Goal: Information Seeking & Learning: Check status

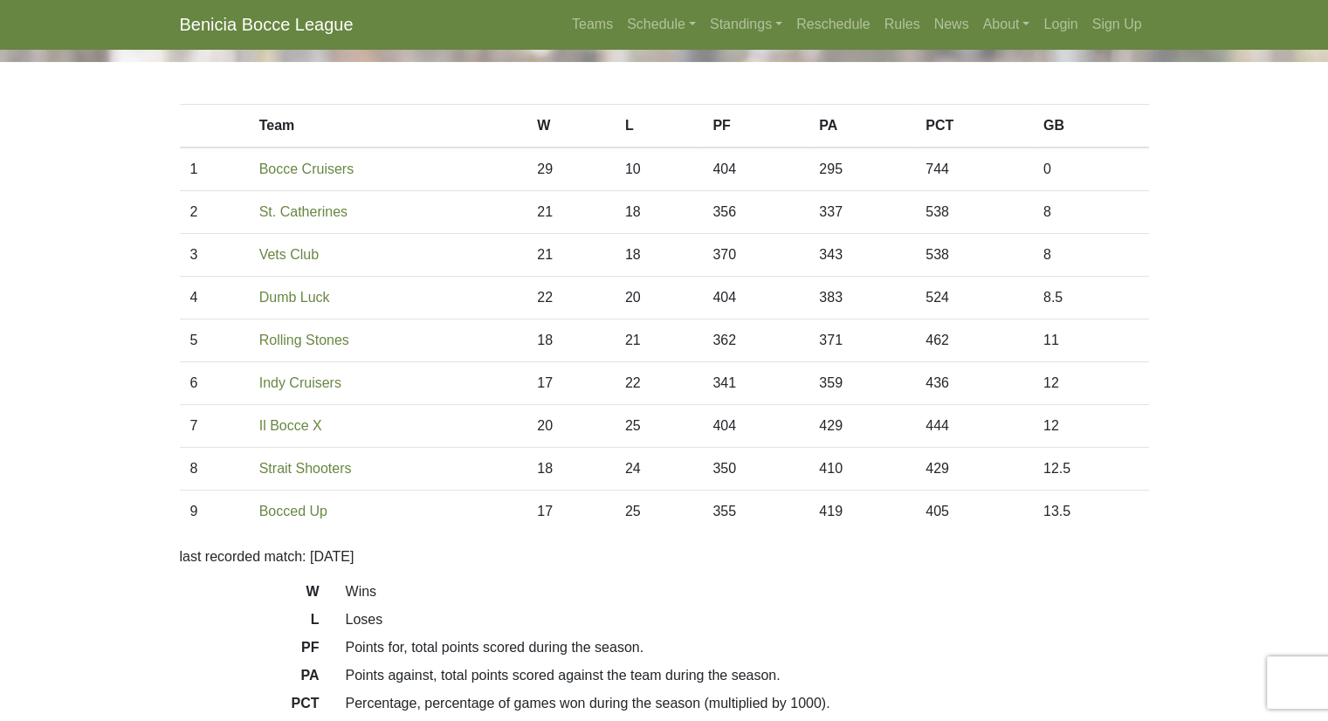
scroll to position [87, 0]
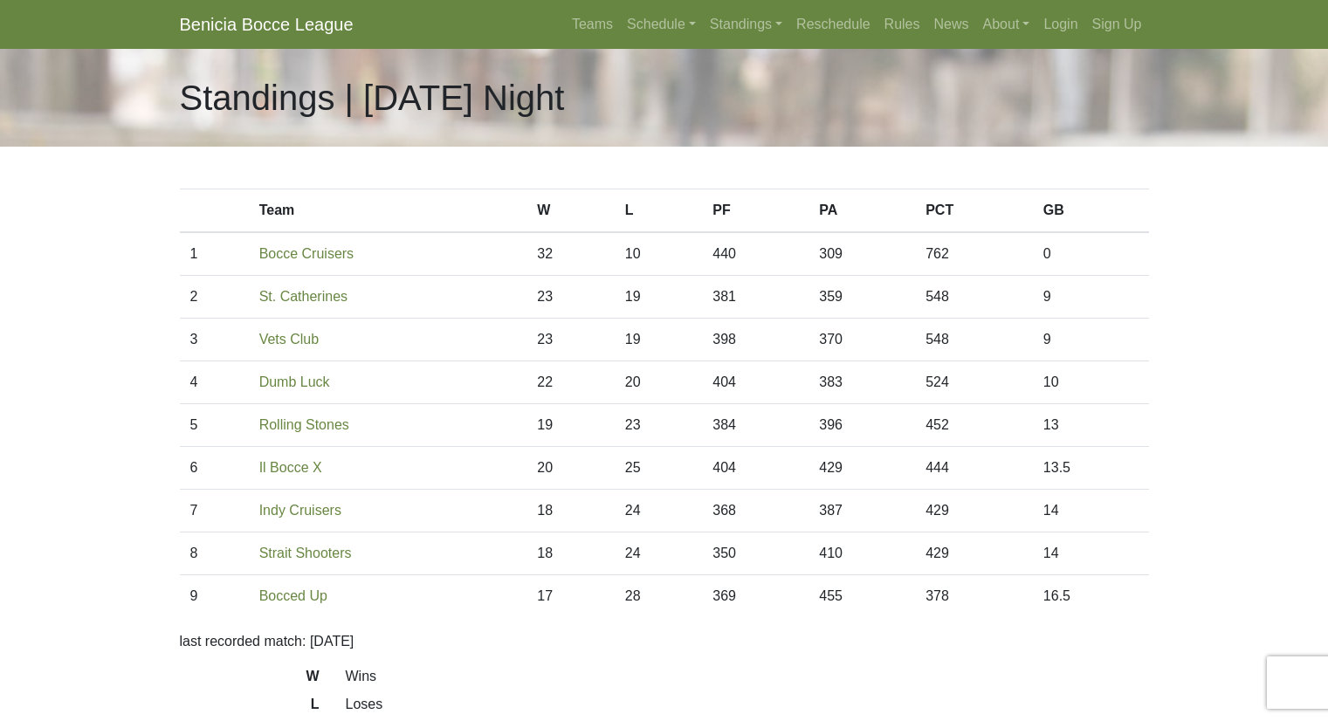
scroll to position [90, 0]
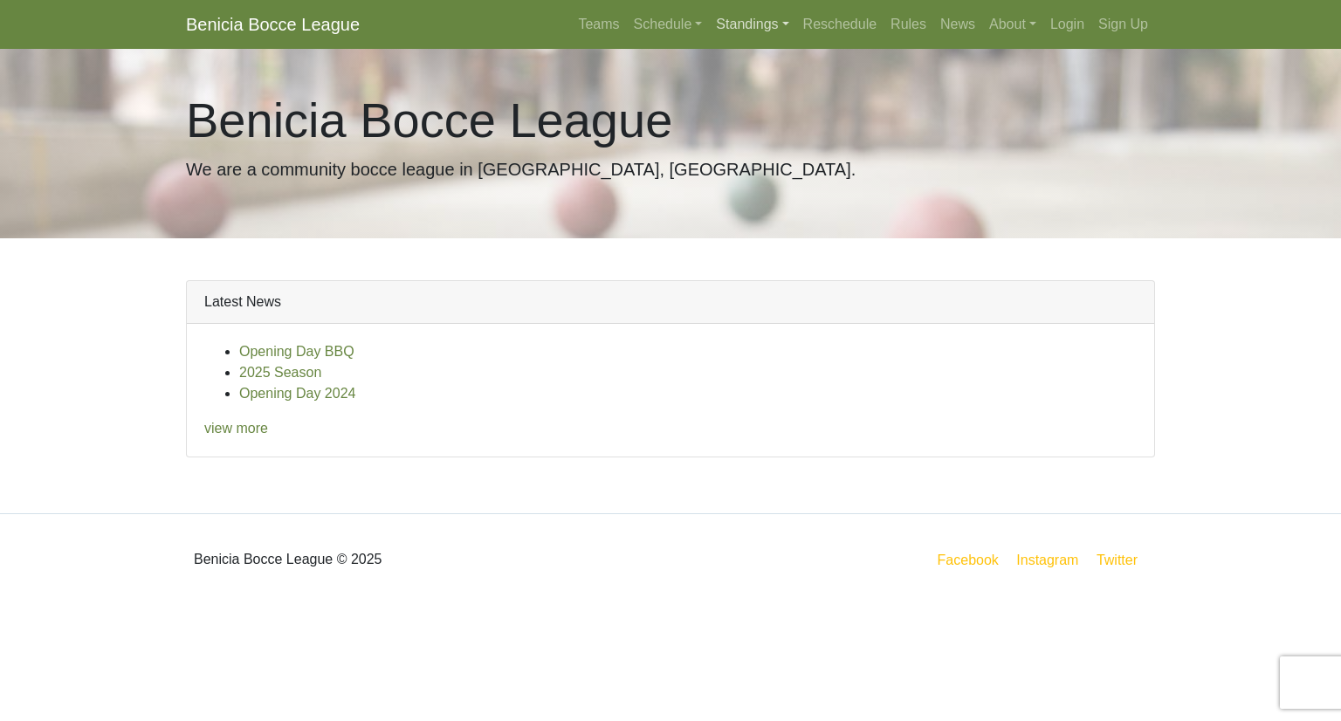
click at [771, 25] on link "Standings" at bounding box center [752, 24] width 86 height 35
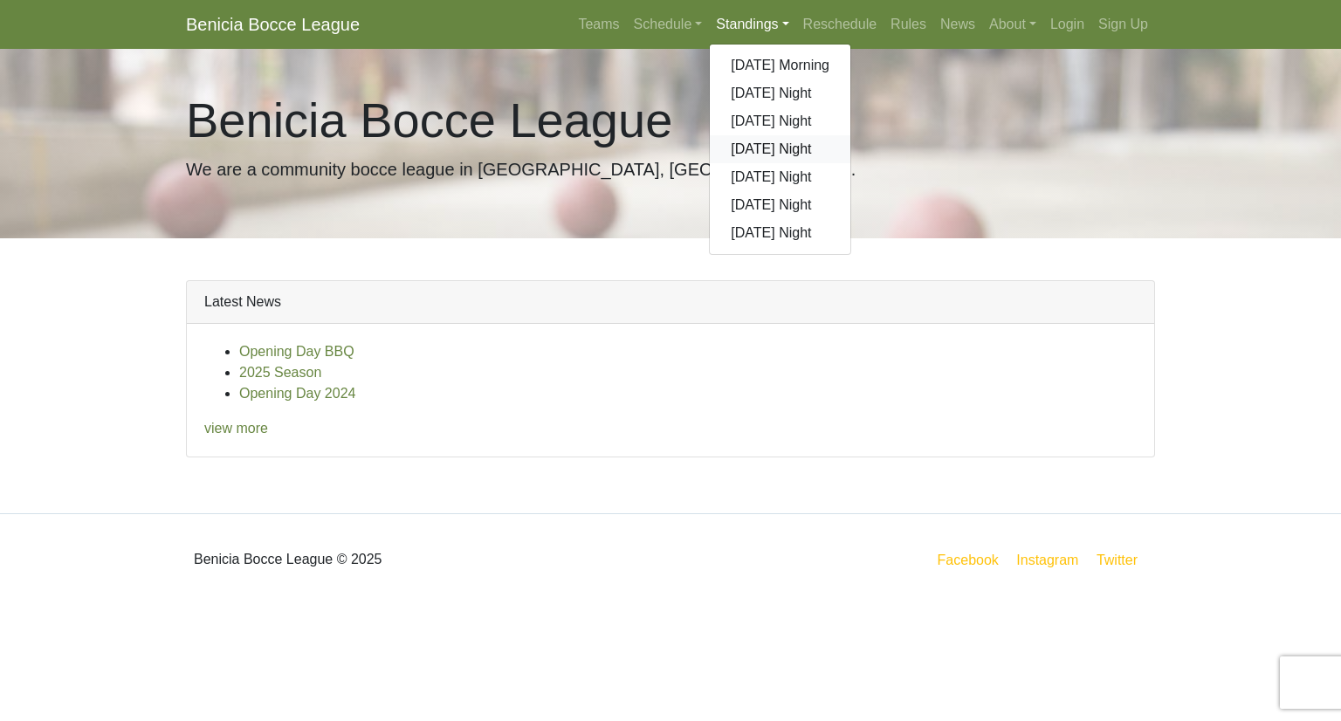
click at [774, 155] on link "[DATE] Night" at bounding box center [780, 149] width 141 height 28
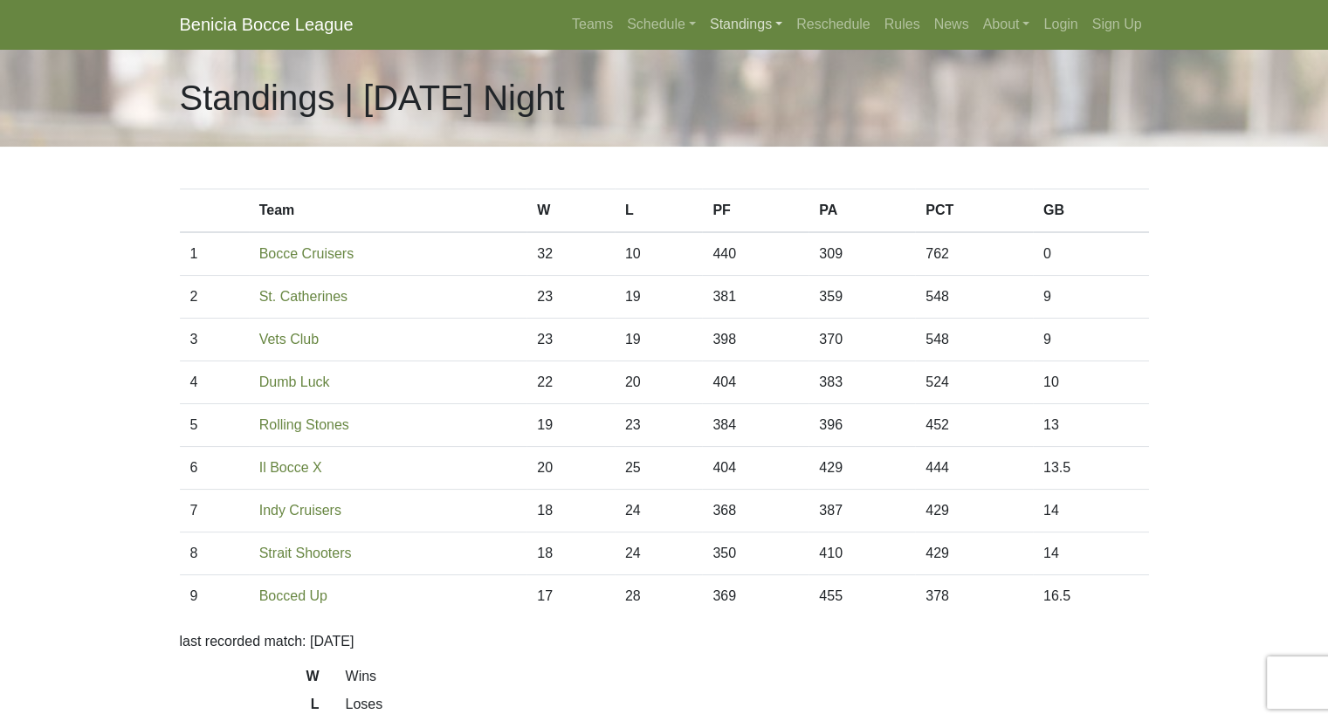
click at [748, 31] on link "Standings" at bounding box center [746, 24] width 86 height 35
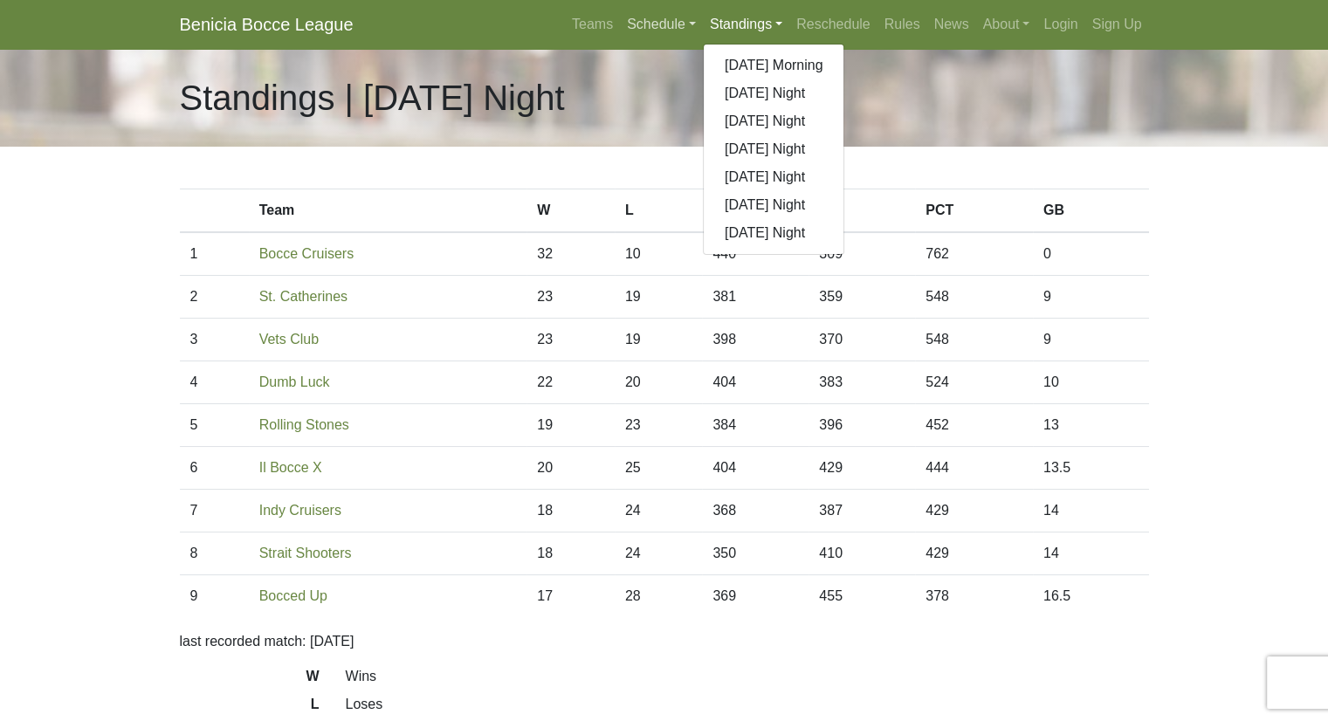
click at [645, 17] on link "Schedule" at bounding box center [661, 24] width 83 height 35
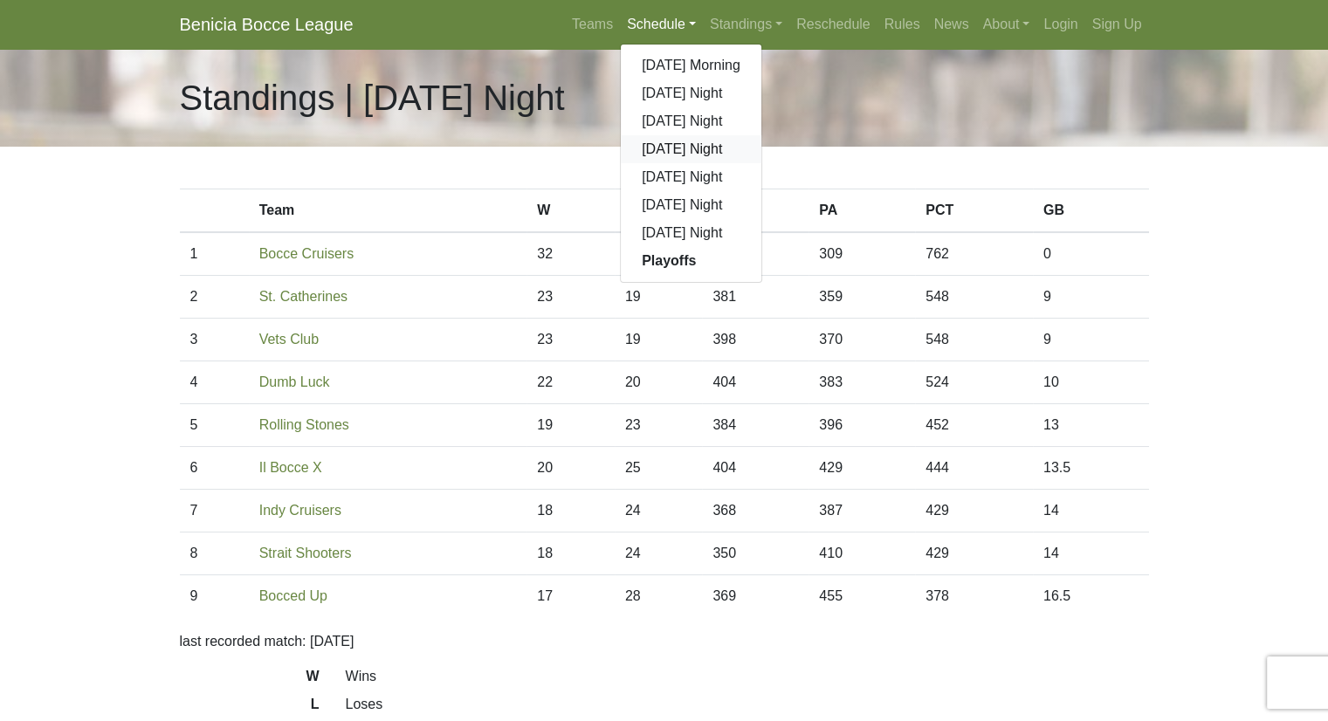
click at [706, 145] on link "[DATE] Night" at bounding box center [691, 149] width 141 height 28
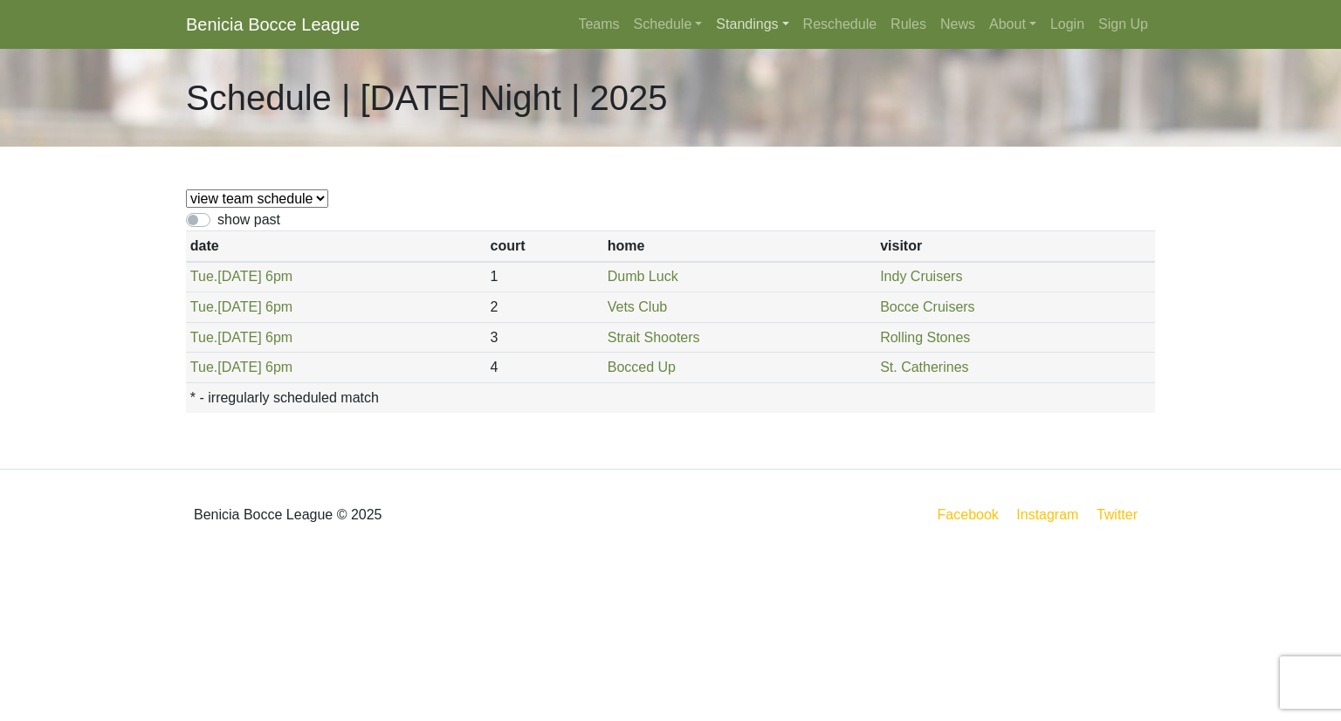
click at [752, 21] on link "Standings" at bounding box center [752, 24] width 86 height 35
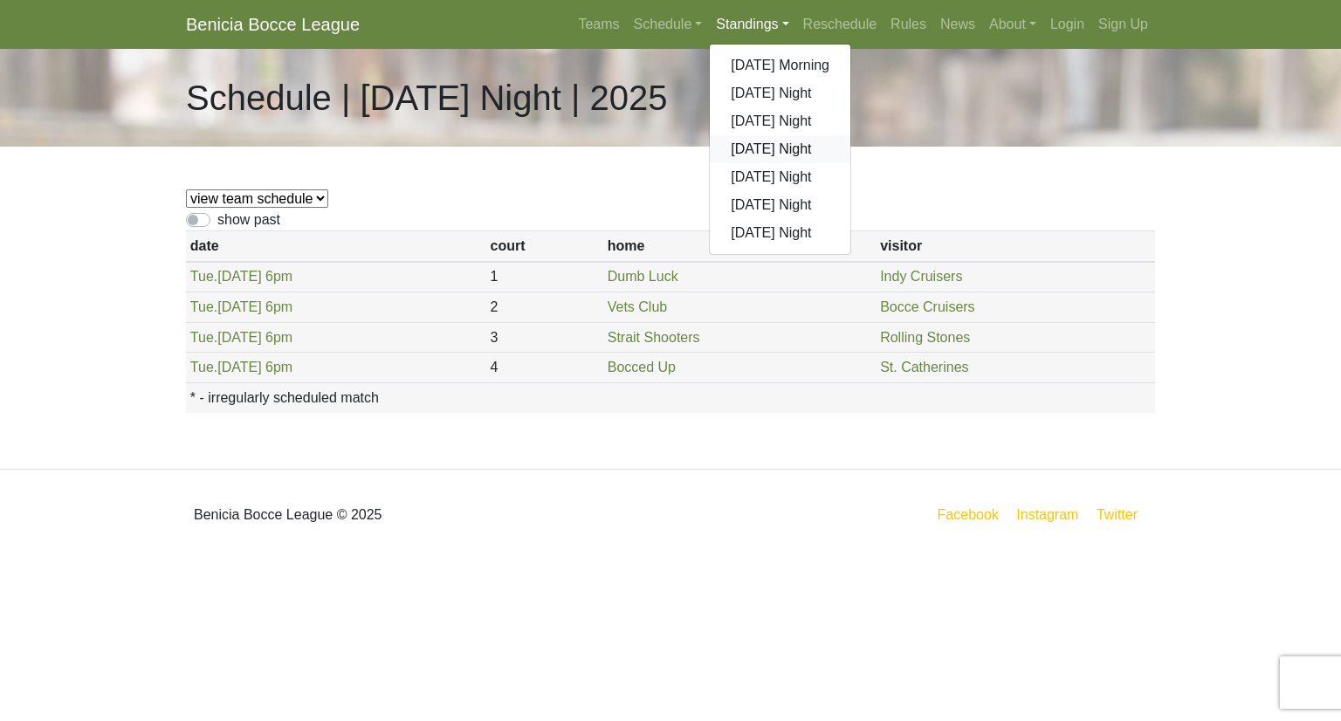
click at [783, 149] on link "[DATE] Night" at bounding box center [780, 149] width 141 height 28
